Goal: Navigation & Orientation: Understand site structure

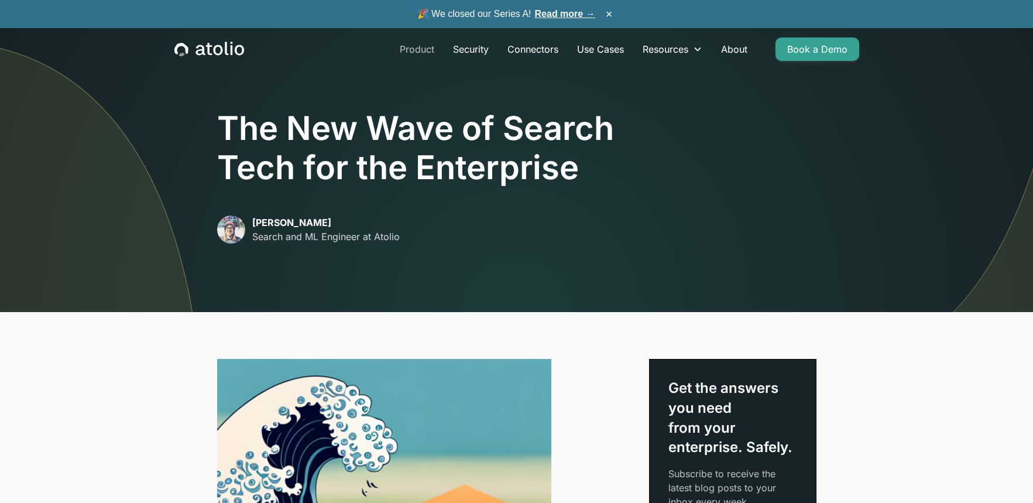
click at [412, 47] on link "Product" at bounding box center [416, 48] width 53 height 23
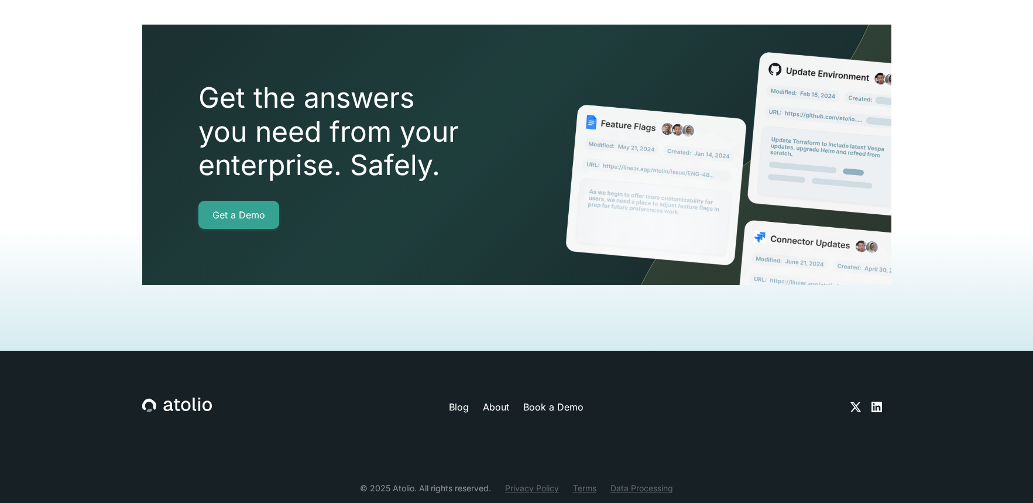
scroll to position [2660, 0]
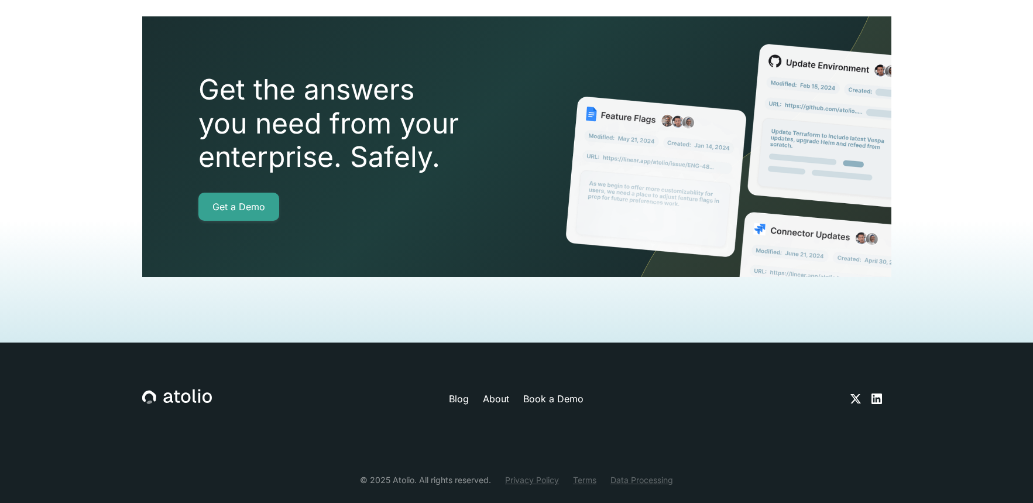
click at [498, 391] on link "About" at bounding box center [496, 398] width 26 height 14
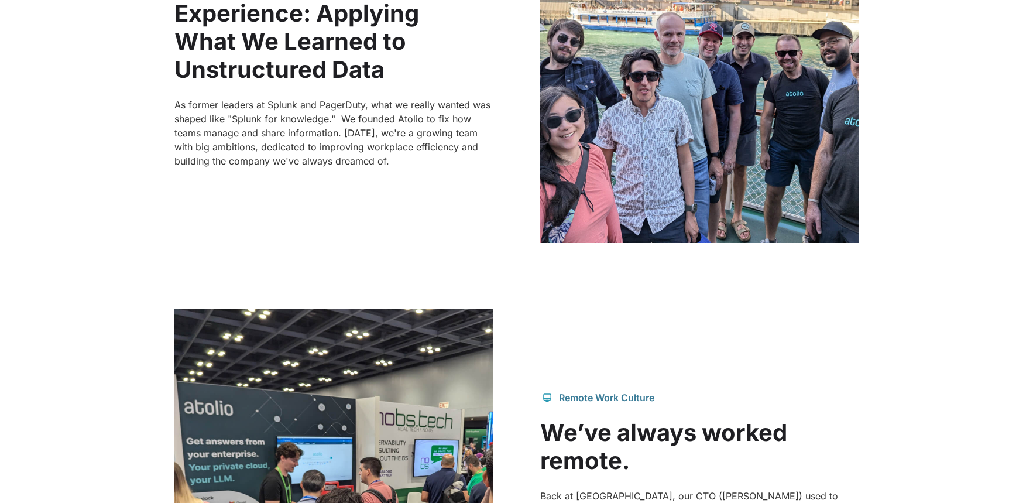
scroll to position [886, 0]
